Goal: Task Accomplishment & Management: Manage account settings

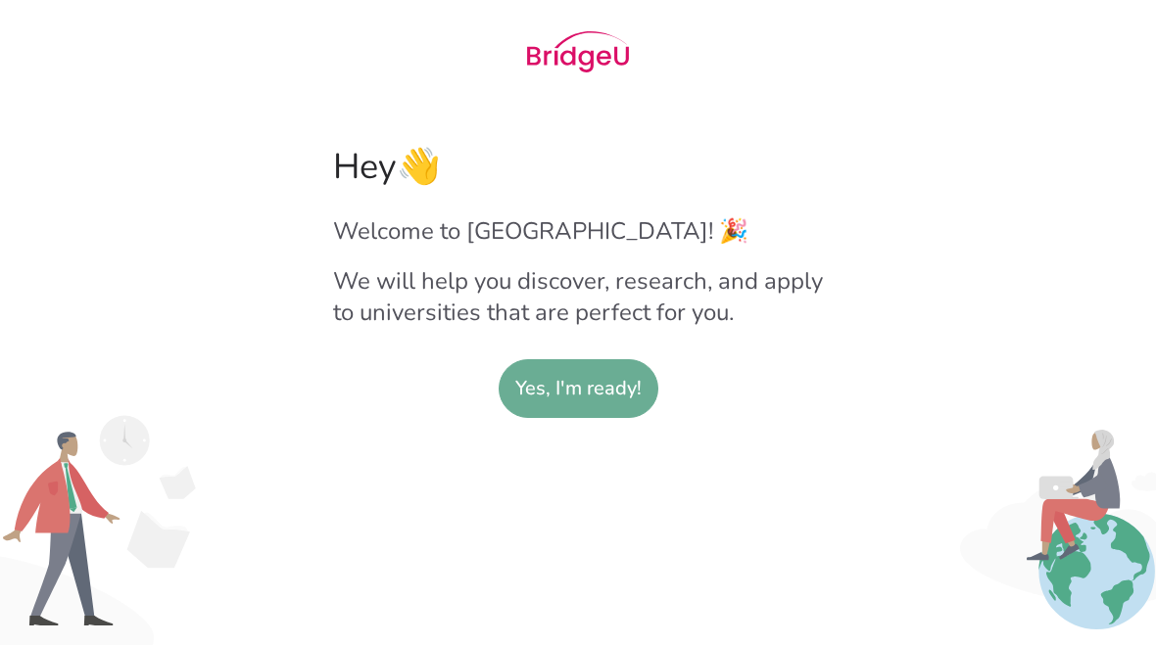
click at [592, 397] on slot "Yes, I'm ready!" at bounding box center [578, 388] width 126 height 57
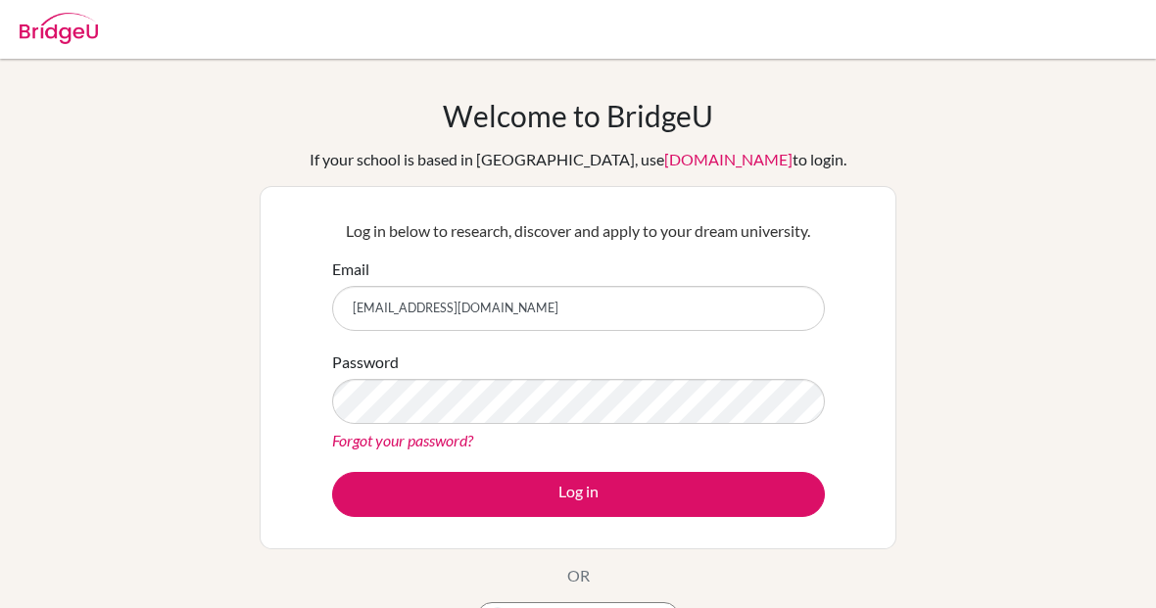
type input "tck.eden@gmail.com"
click at [429, 448] on link "Forgot your password?" at bounding box center [402, 440] width 141 height 19
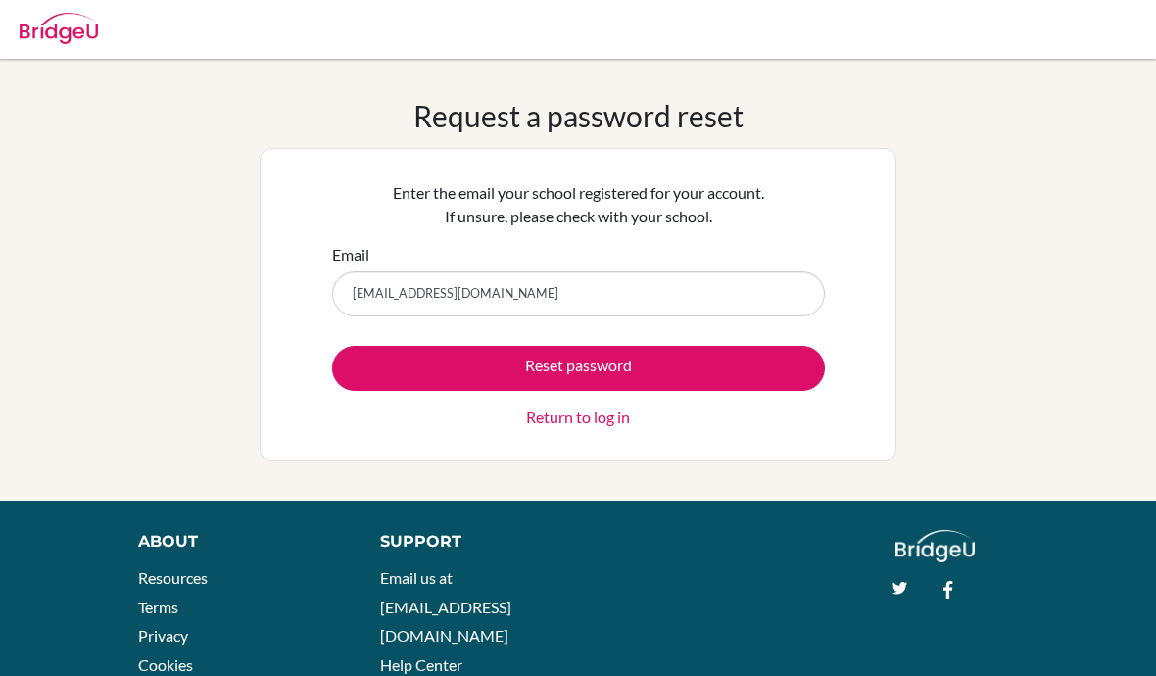
type input "[EMAIL_ADDRESS][DOMAIN_NAME]"
click at [578, 367] on button "Reset password" at bounding box center [578, 368] width 493 height 45
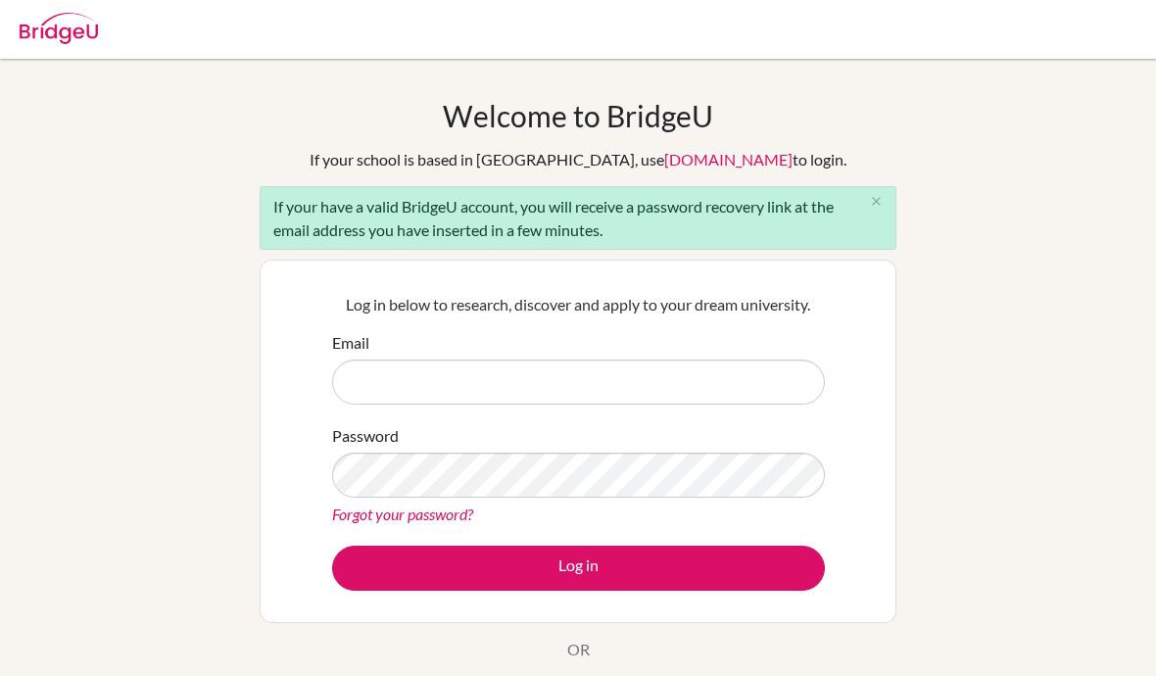
click at [411, 385] on input "Email" at bounding box center [578, 381] width 493 height 45
click at [239, 423] on div "Welcome to [GEOGRAPHIC_DATA] If your school is based in [GEOGRAPHIC_DATA], use …" at bounding box center [578, 455] width 1156 height 714
click at [239, 423] on div "Welcome to BridgeU If your school is based in China, use app.bridge-u.com.cn to…" at bounding box center [578, 455] width 1156 height 714
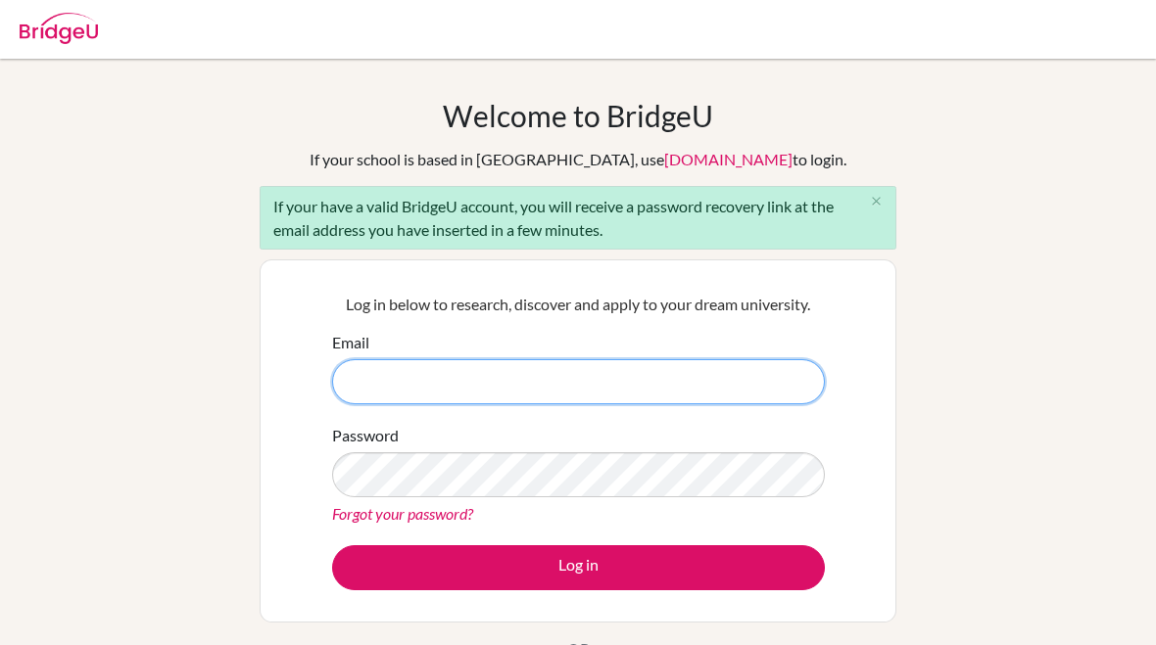
click at [399, 395] on input "Email" at bounding box center [578, 381] width 493 height 45
type input "emiller26@bfacademy.d"
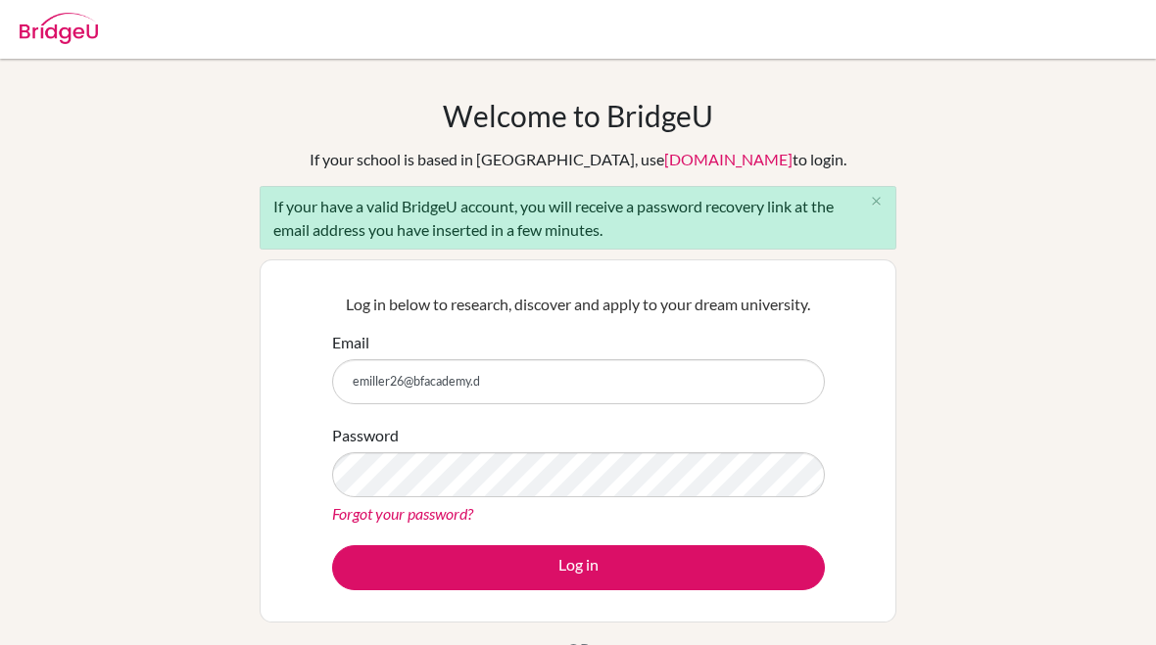
click at [409, 517] on link "Forgot your password?" at bounding box center [402, 513] width 141 height 19
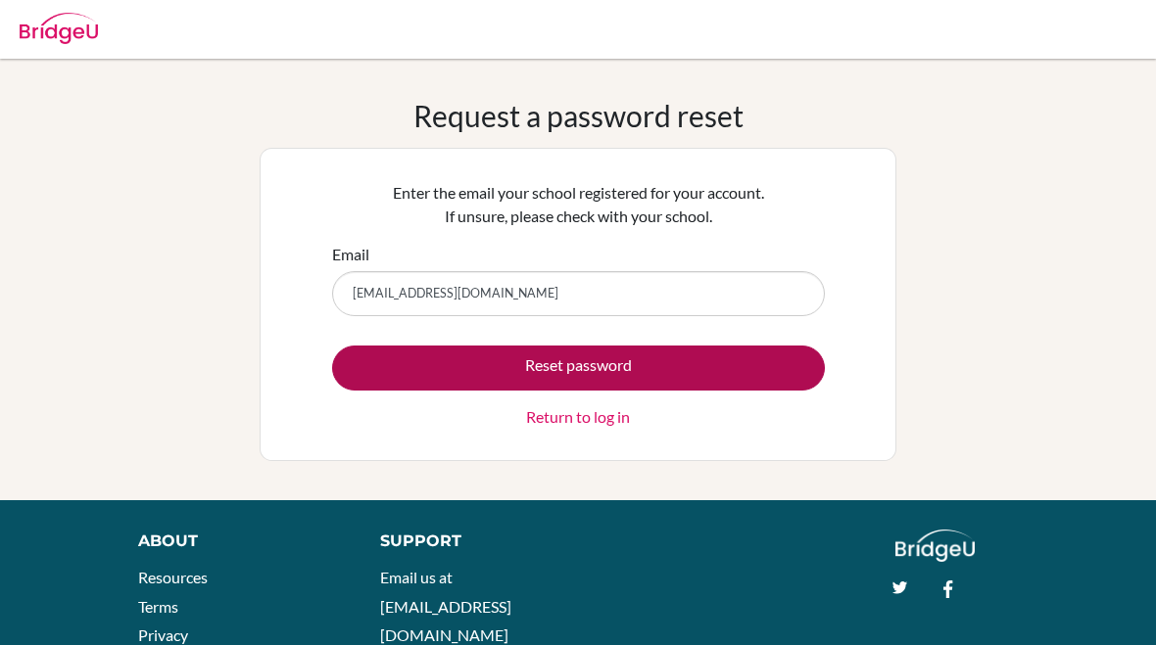
type input "[EMAIL_ADDRESS][DOMAIN_NAME]"
click at [760, 377] on button "Reset password" at bounding box center [578, 368] width 493 height 45
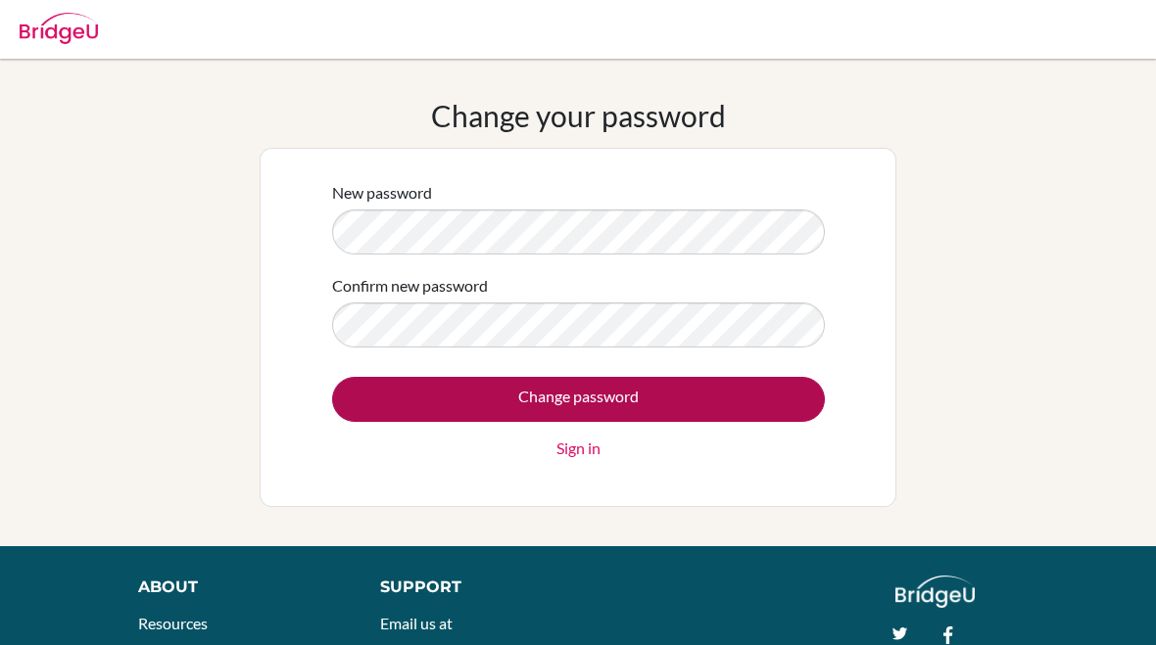
click at [680, 395] on input "Change password" at bounding box center [578, 399] width 493 height 45
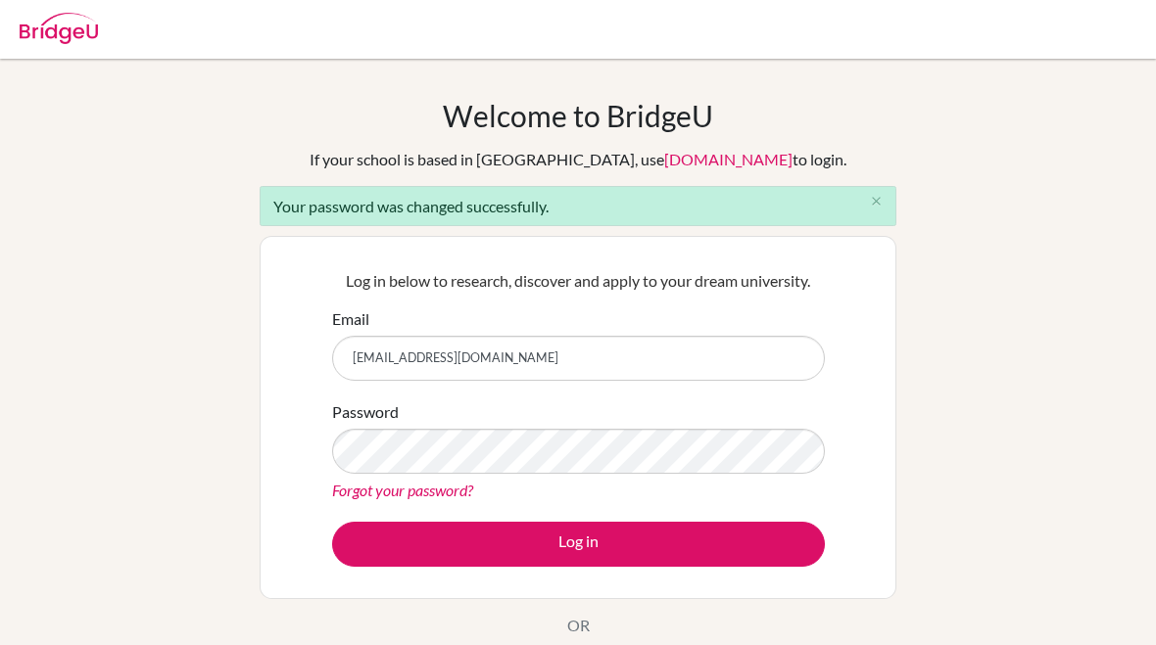
type input "emiller26@bfacademy.de"
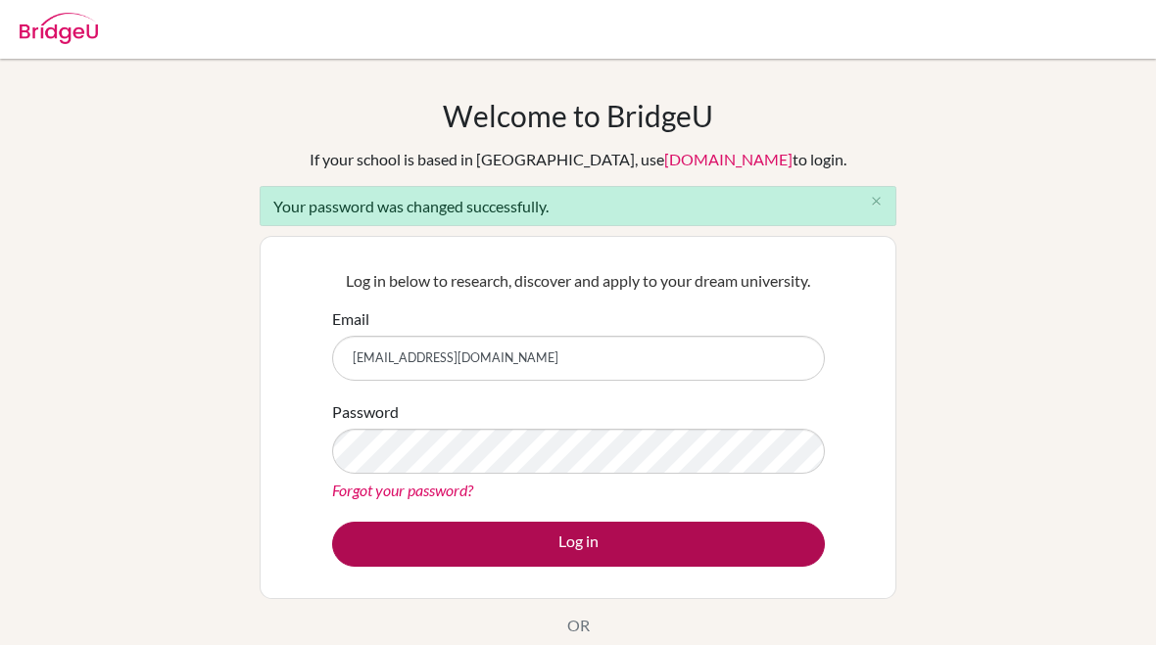
click at [614, 549] on button "Log in" at bounding box center [578, 544] width 493 height 45
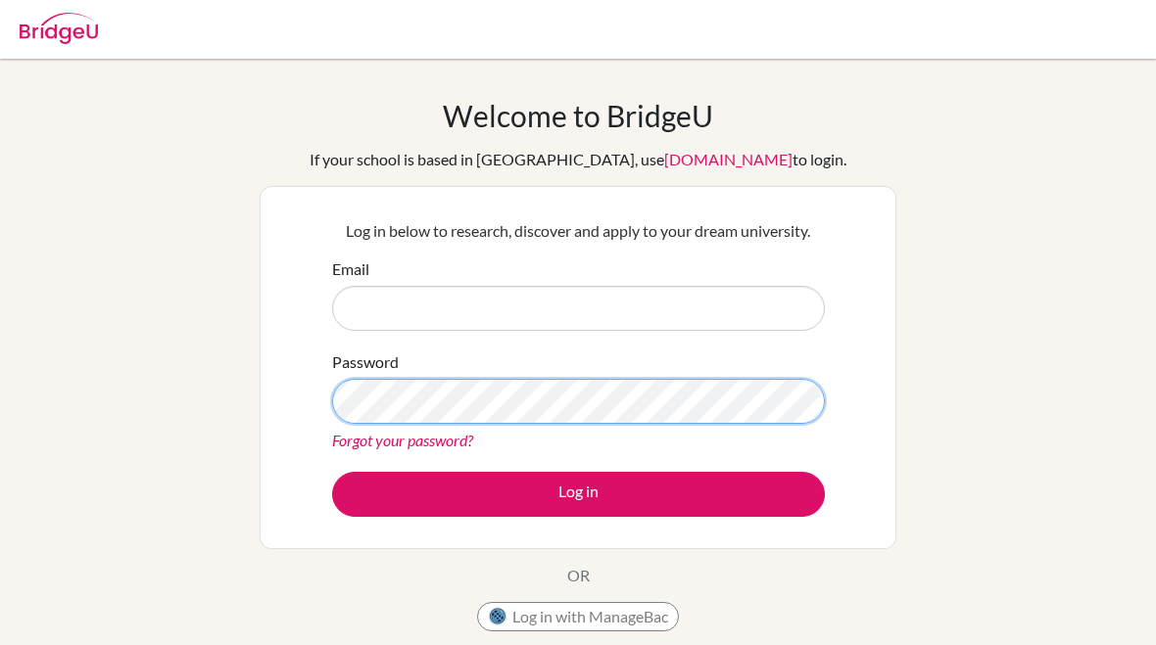
click at [578, 494] on button "Log in" at bounding box center [578, 494] width 493 height 45
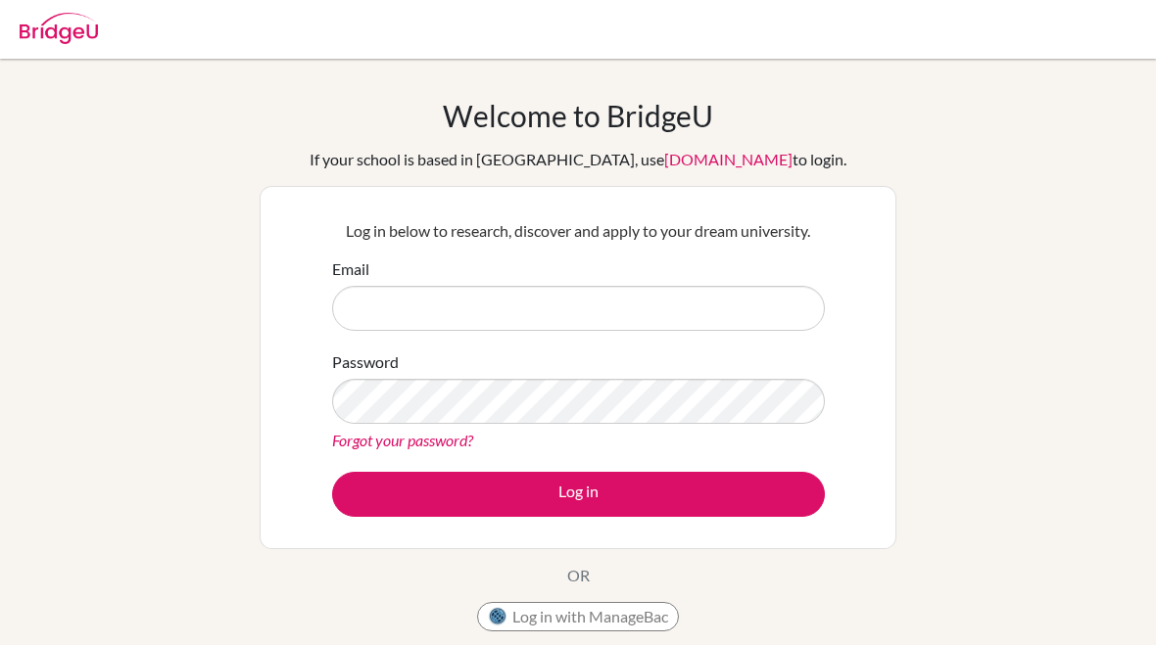
type input "b"
type input "[EMAIL_ADDRESS][DOMAIN_NAME]"
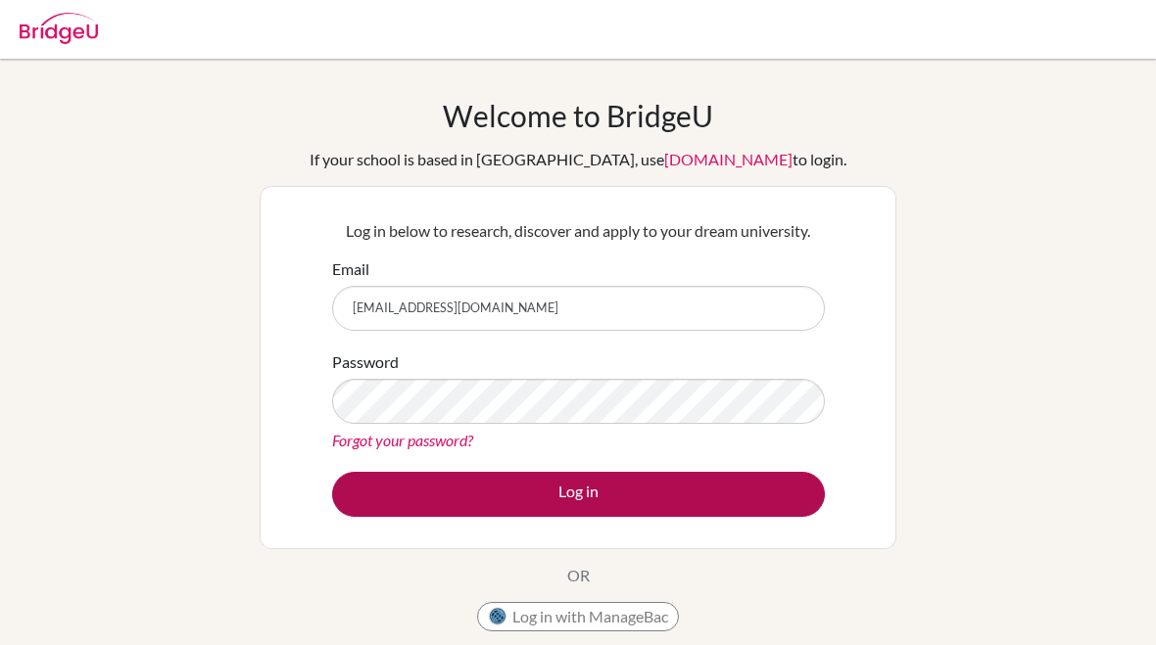
click at [612, 501] on button "Log in" at bounding box center [578, 494] width 493 height 45
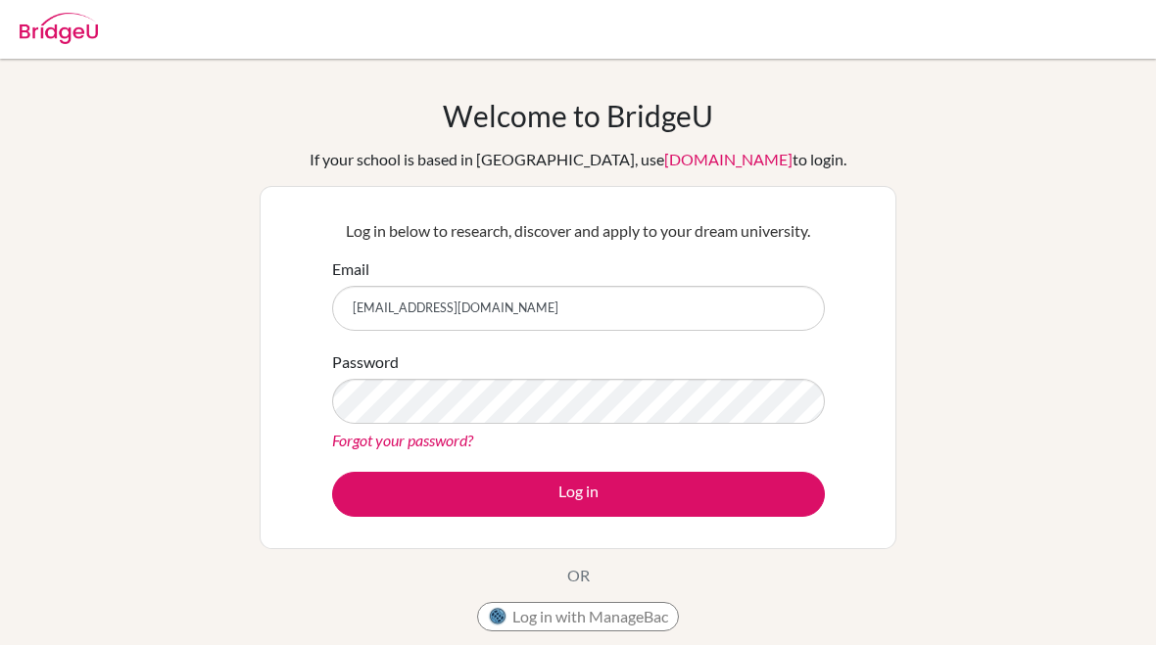
type input "[EMAIL_ADDRESS][DOMAIN_NAME]"
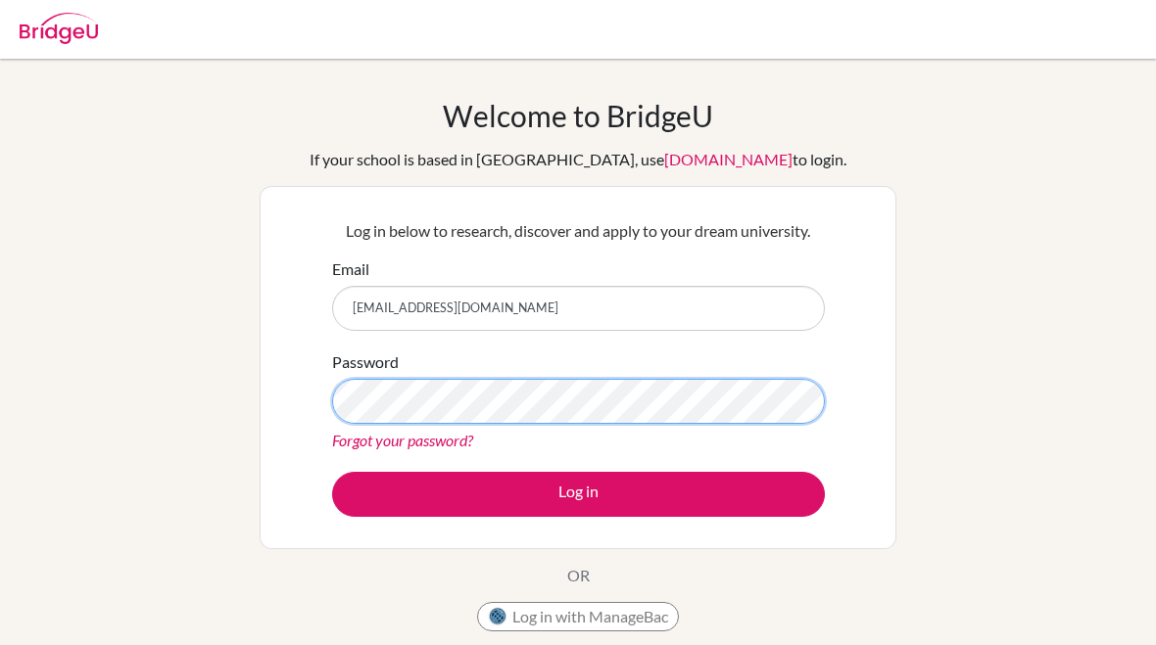
click at [578, 494] on button "Log in" at bounding box center [578, 494] width 493 height 45
